Goal: Find specific page/section

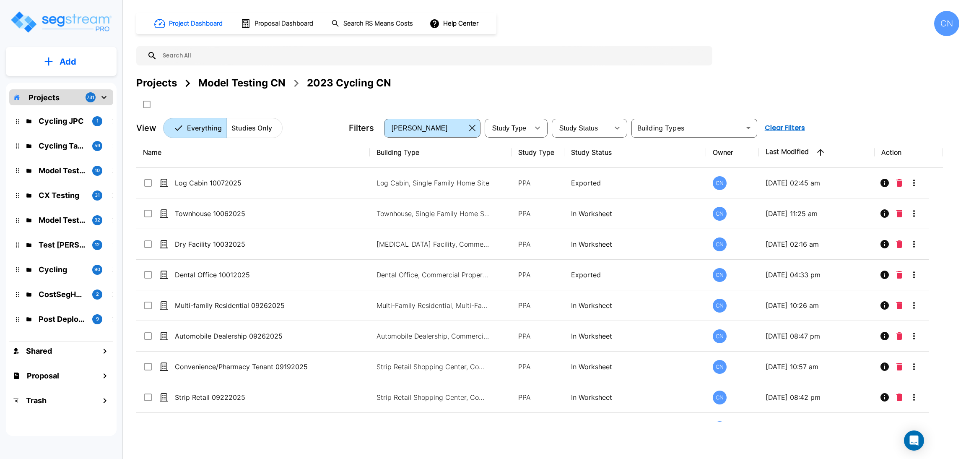
click at [708, 91] on div "Projects Model Testing CN 2023 Cycling CN" at bounding box center [547, 93] width 823 height 36
click at [441, 89] on div "Projects Model Testing CN 2023 Cycling CN" at bounding box center [547, 82] width 823 height 15
click at [756, 91] on div "Projects Model Testing CN 2023 Cycling CN" at bounding box center [547, 82] width 823 height 15
click at [754, 91] on div "Projects Model Testing CN 2023 Cycling CN" at bounding box center [547, 93] width 823 height 36
click at [881, 93] on div "Projects Model Testing CN 2023 Cycling CN" at bounding box center [547, 93] width 823 height 36
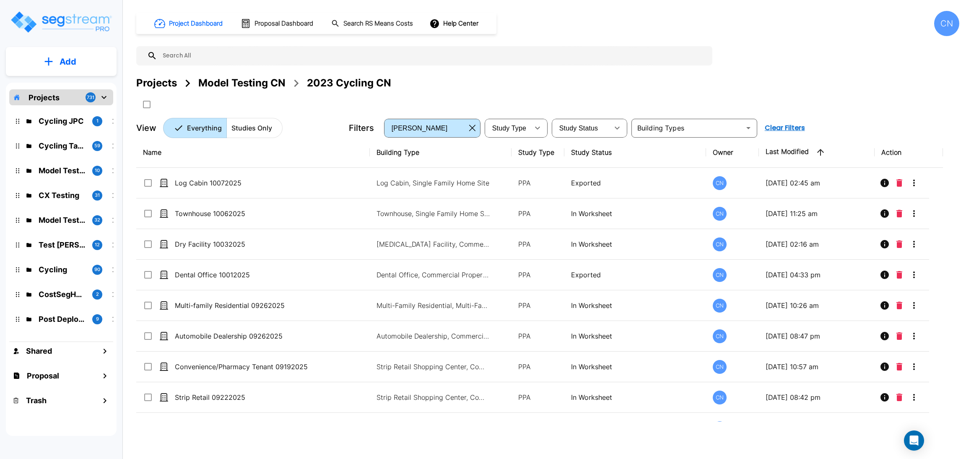
click at [809, 65] on div "Project Dashboard Proposal Dashboard Search RS Means Costs Help Center CN Proje…" at bounding box center [547, 74] width 823 height 127
drag, startPoint x: 861, startPoint y: 89, endPoint x: 963, endPoint y: 48, distance: 110.2
click at [861, 88] on div "Projects Model Testing CN 2023 Cycling CN" at bounding box center [547, 82] width 823 height 15
drag, startPoint x: 918, startPoint y: 58, endPoint x: 916, endPoint y: 0, distance: 57.9
click at [918, 58] on div "Project Dashboard Proposal Dashboard Search RS Means Costs Help Center CN Proje…" at bounding box center [547, 74] width 823 height 127
